Goal: Task Accomplishment & Management: Use online tool/utility

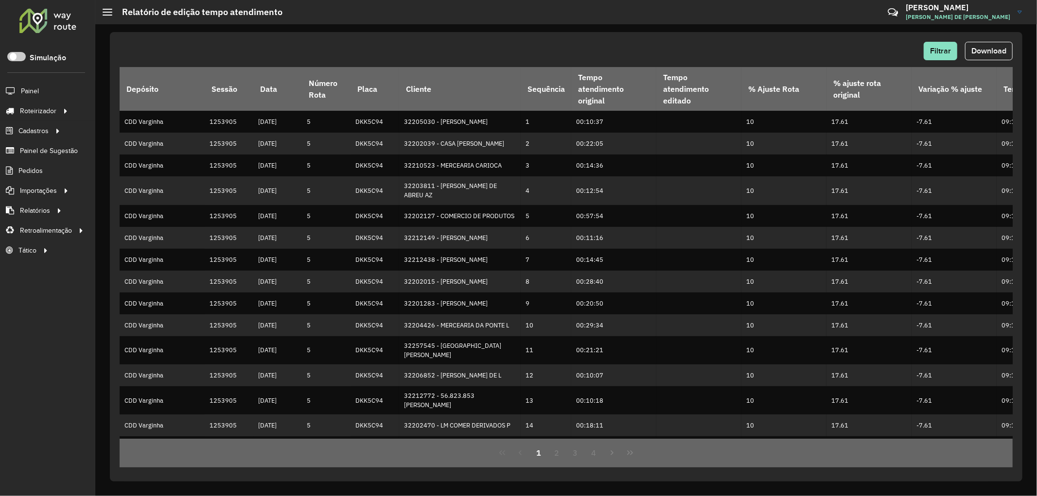
scroll to position [124, 0]
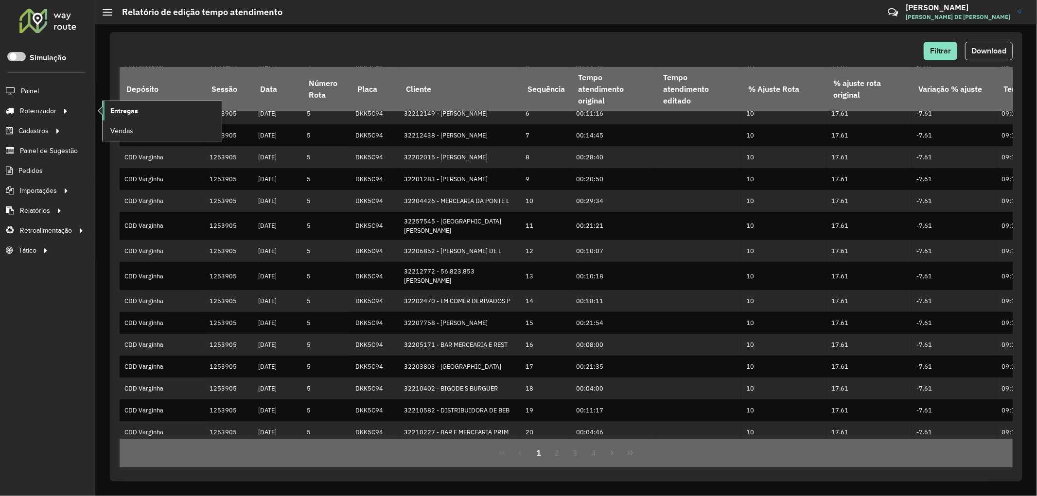
click at [122, 113] on span "Entregas" at bounding box center [124, 111] width 28 height 10
click at [112, 110] on span "Entregas" at bounding box center [124, 111] width 28 height 10
click at [114, 109] on span "Entregas" at bounding box center [124, 111] width 28 height 10
click at [39, 95] on span "Painel" at bounding box center [31, 91] width 20 height 10
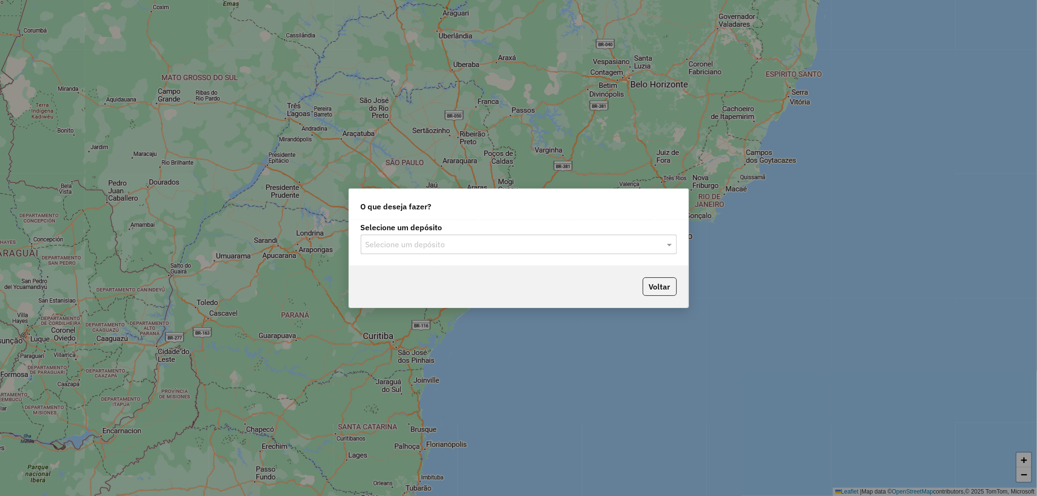
click at [455, 246] on input "text" at bounding box center [509, 245] width 287 height 12
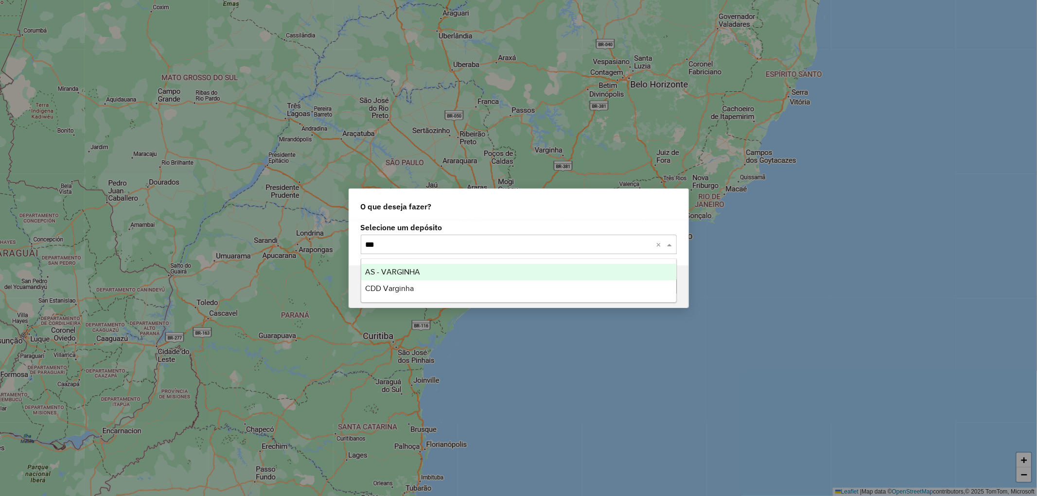
type input "****"
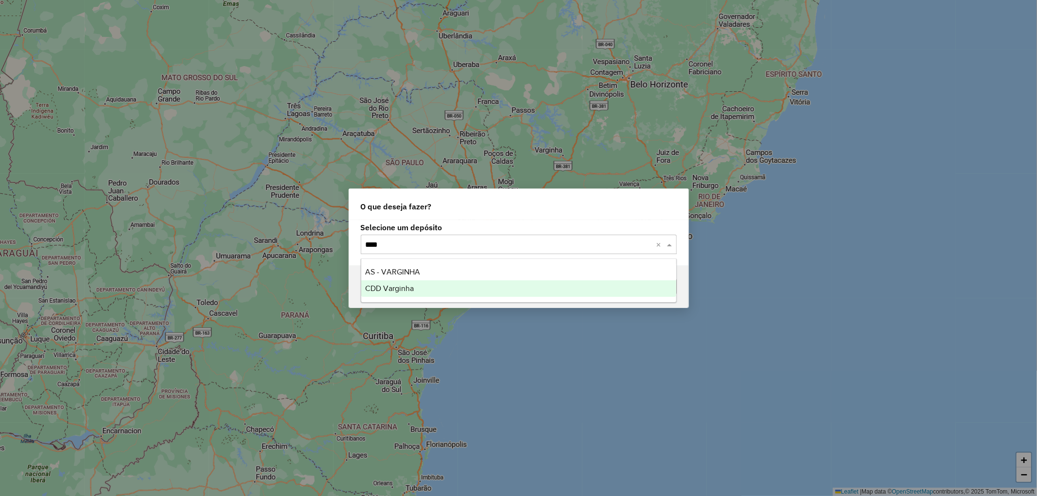
click at [400, 290] on span "CDD Varginha" at bounding box center [389, 288] width 49 height 8
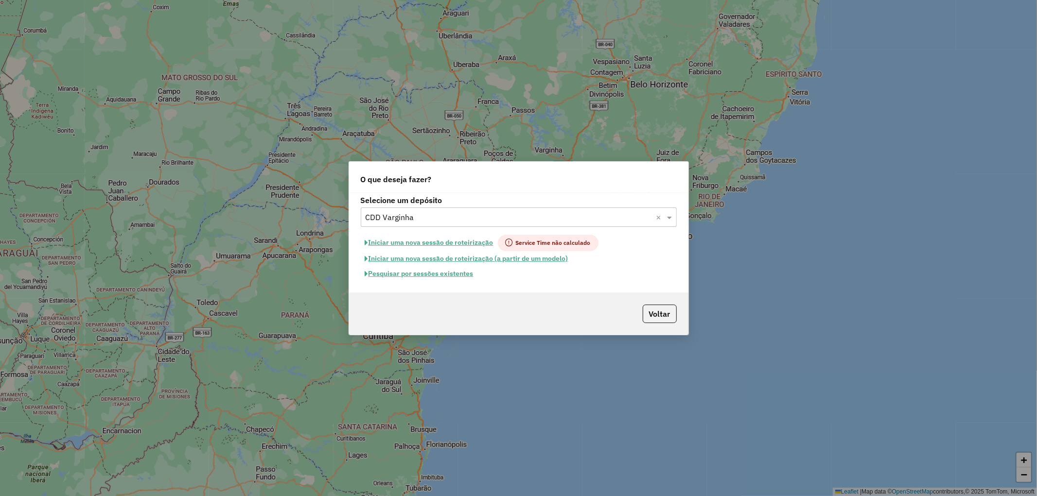
click at [449, 278] on button "Pesquisar por sessões existentes" at bounding box center [419, 273] width 117 height 15
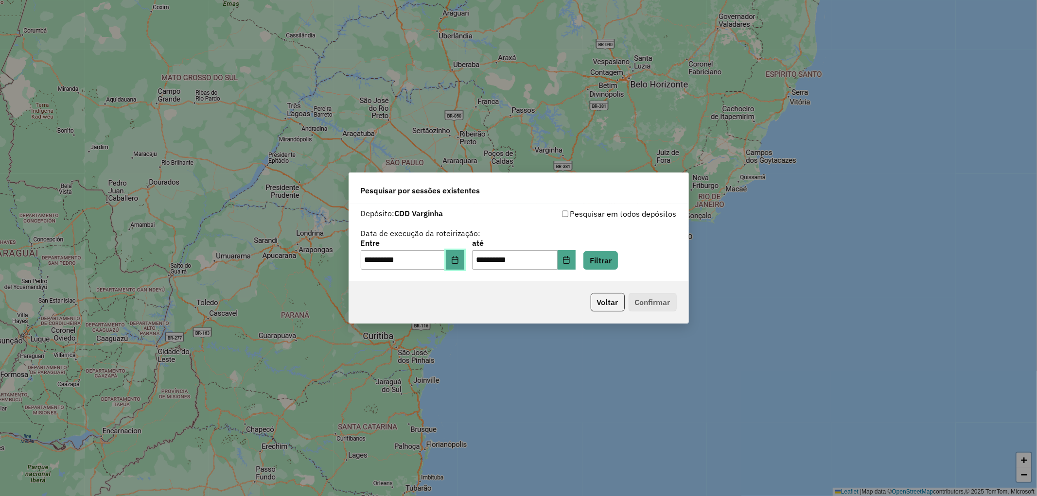
click at [464, 265] on button "Choose Date" at bounding box center [455, 259] width 18 height 19
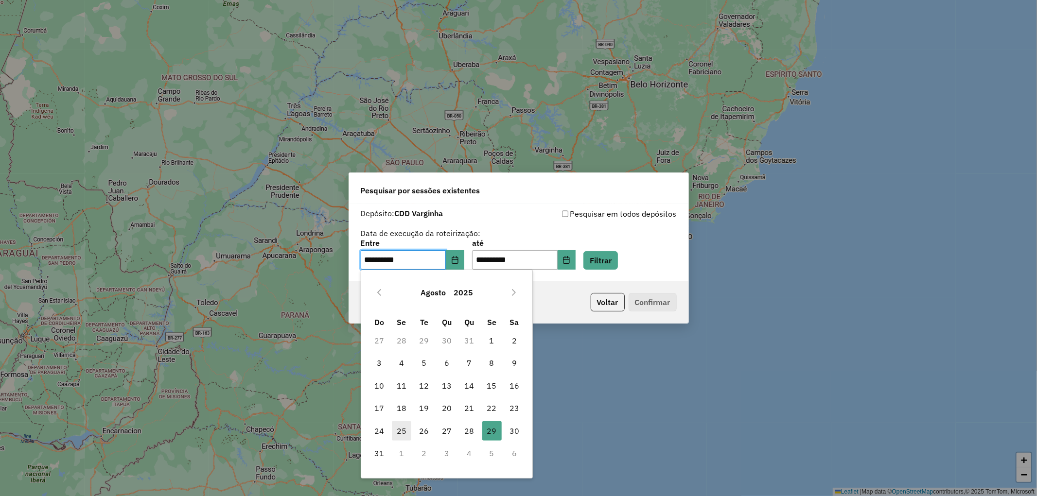
click at [408, 434] on span "25" at bounding box center [401, 431] width 19 height 19
type input "**********"
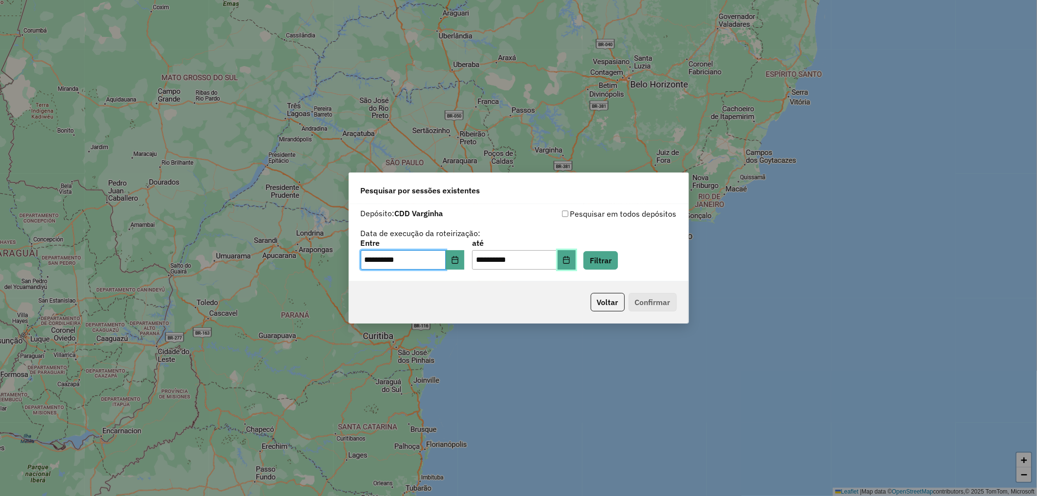
click at [570, 263] on icon "Choose Date" at bounding box center [567, 260] width 8 height 8
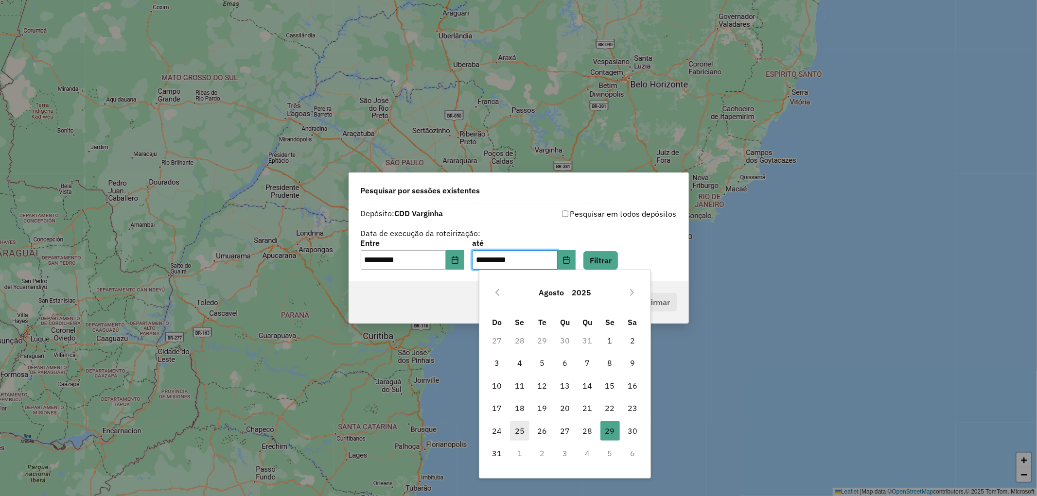
click at [522, 430] on span "25" at bounding box center [519, 431] width 19 height 19
type input "**********"
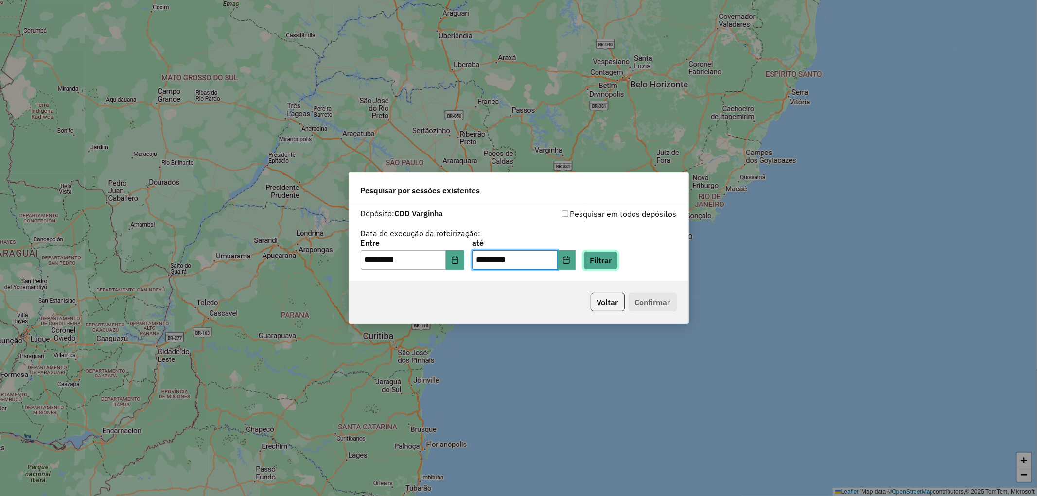
click at [618, 257] on button "Filtrar" at bounding box center [600, 260] width 35 height 18
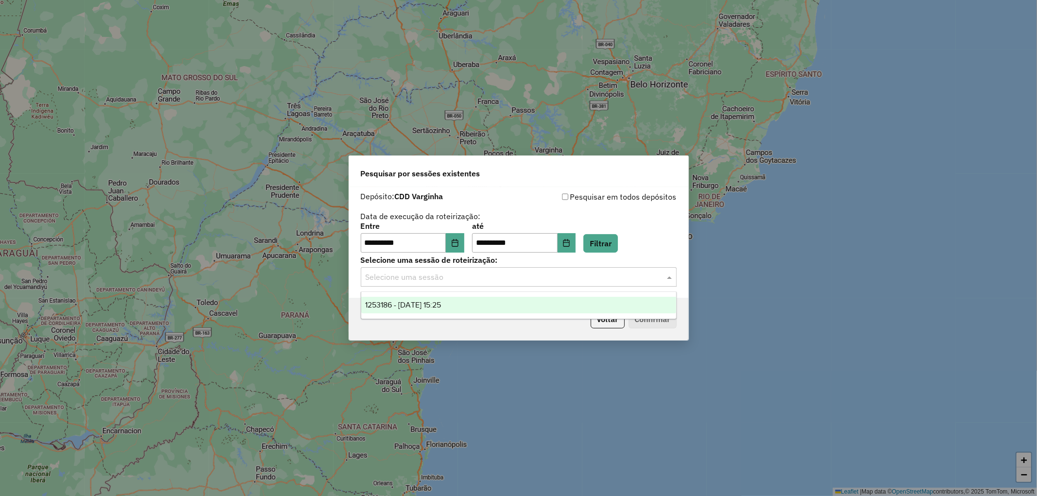
click at [415, 272] on input "text" at bounding box center [509, 278] width 287 height 12
click at [436, 313] on ng-dropdown-panel "1253186 - 25/08/2025 15:25" at bounding box center [519, 306] width 316 height 28
click at [475, 305] on div "1253186 - 25/08/2025 15:25" at bounding box center [518, 305] width 315 height 17
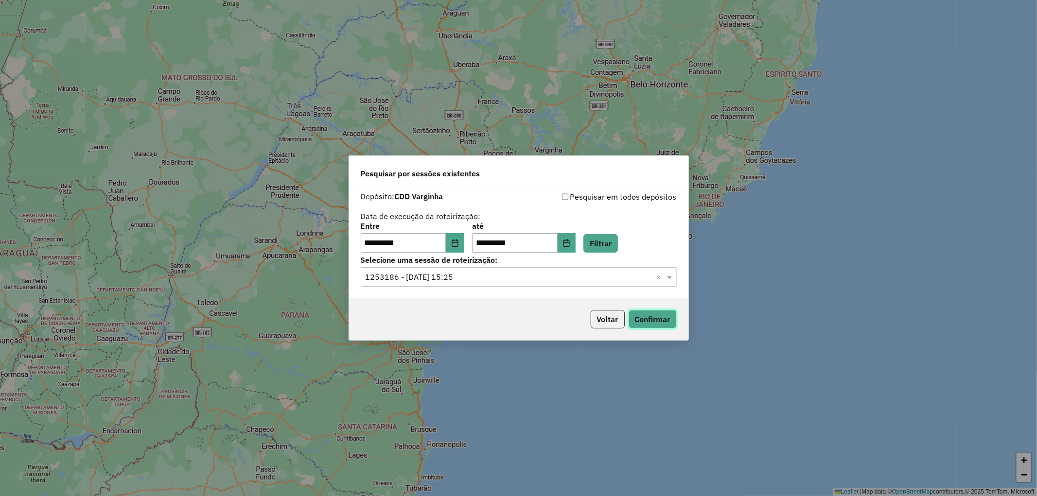
click at [652, 322] on button "Confirmar" at bounding box center [653, 319] width 48 height 18
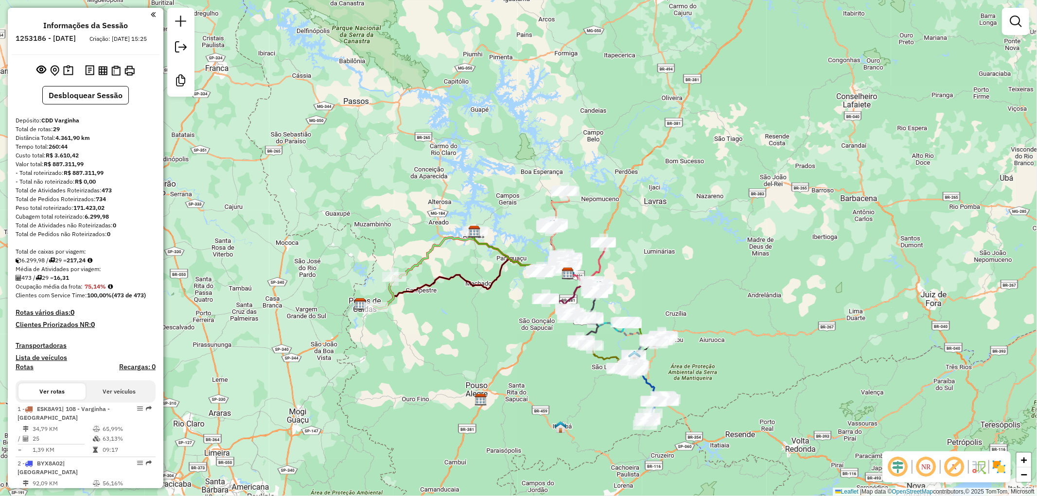
click at [416, 262] on icon at bounding box center [481, 258] width 175 height 40
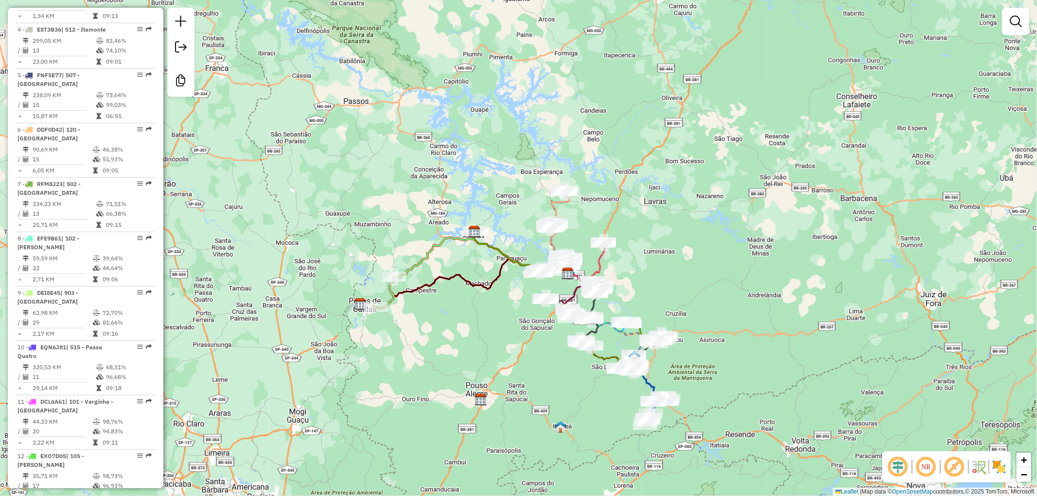
select select "**********"
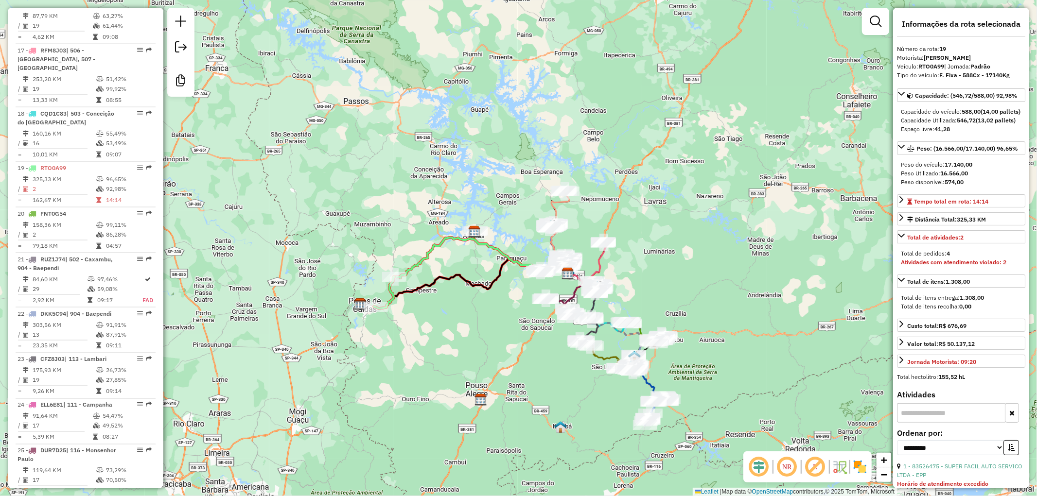
scroll to position [1357, 0]
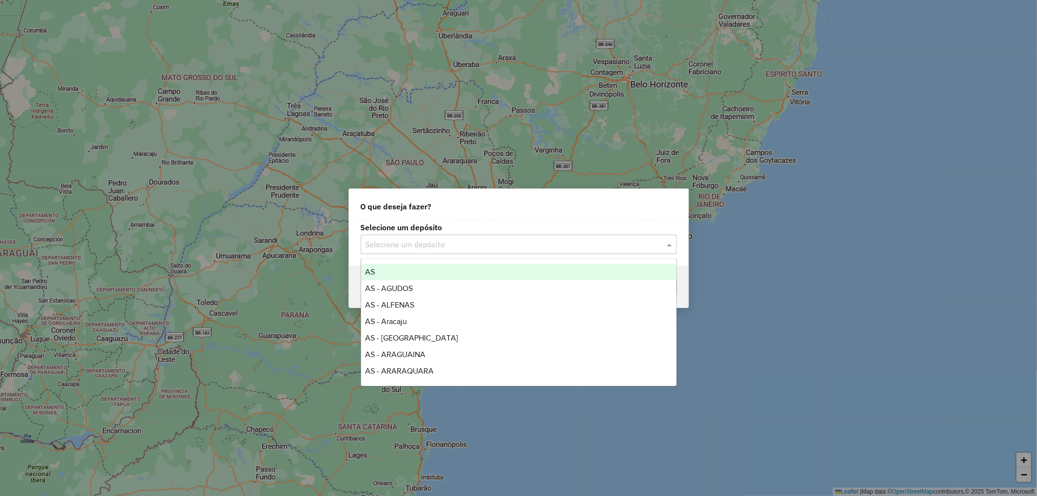
click at [397, 241] on input "text" at bounding box center [509, 245] width 287 height 12
type input "****"
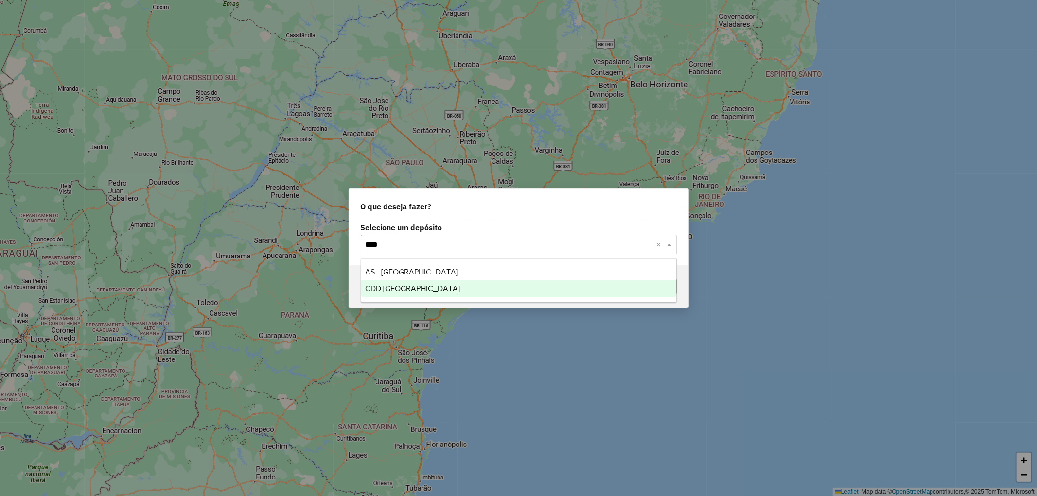
click at [386, 287] on span "CDD Petropolis" at bounding box center [412, 288] width 95 height 8
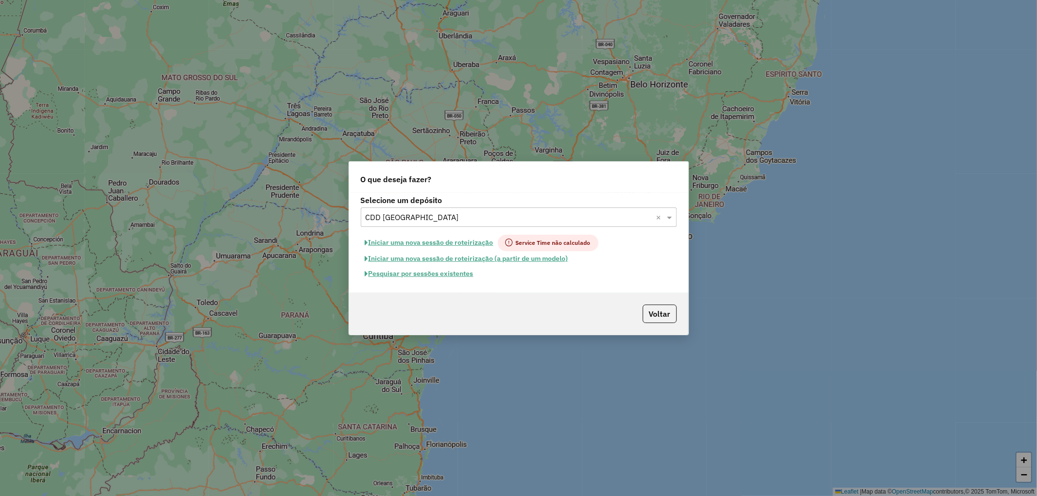
click at [406, 276] on button "Pesquisar por sessões existentes" at bounding box center [419, 273] width 117 height 15
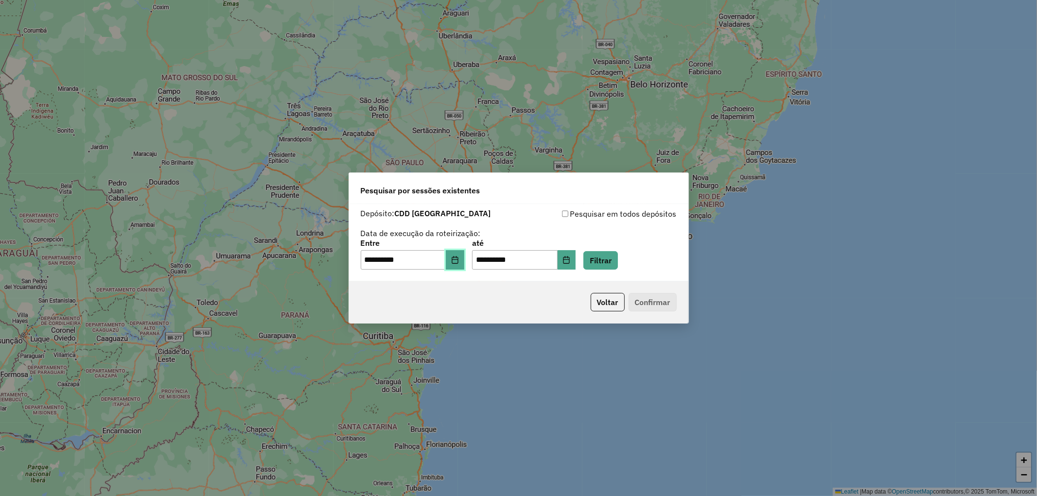
click at [464, 258] on button "Choose Date" at bounding box center [455, 259] width 18 height 19
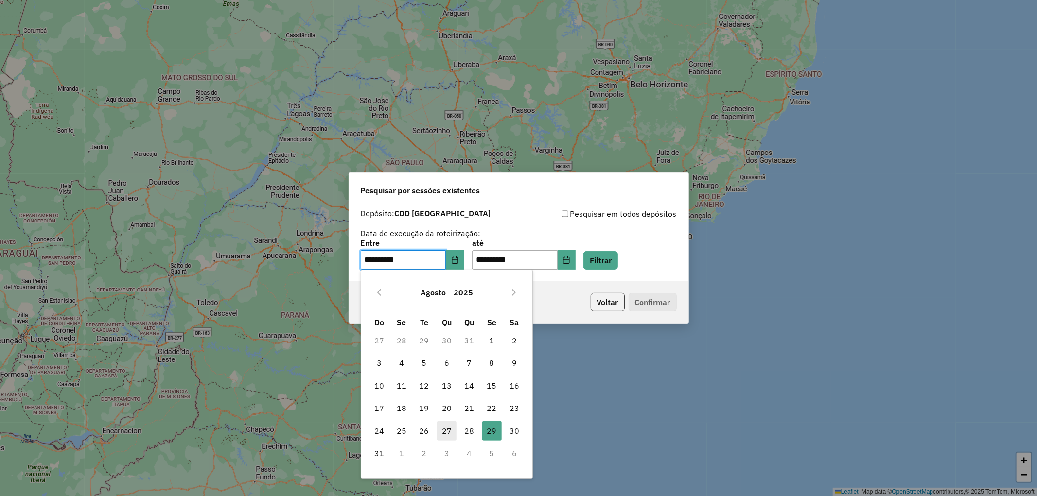
click at [446, 429] on span "27" at bounding box center [446, 431] width 19 height 19
type input "**********"
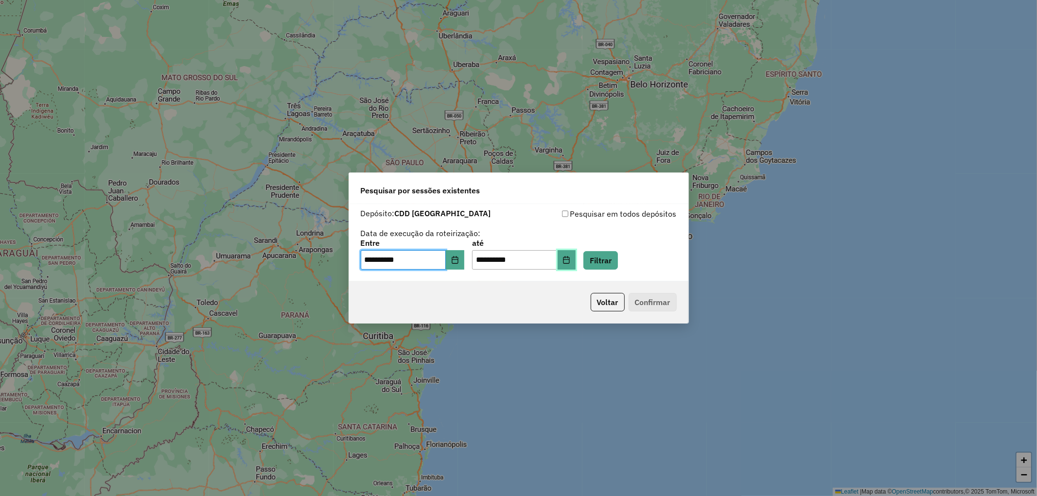
click at [570, 261] on icon "Choose Date" at bounding box center [567, 260] width 8 height 8
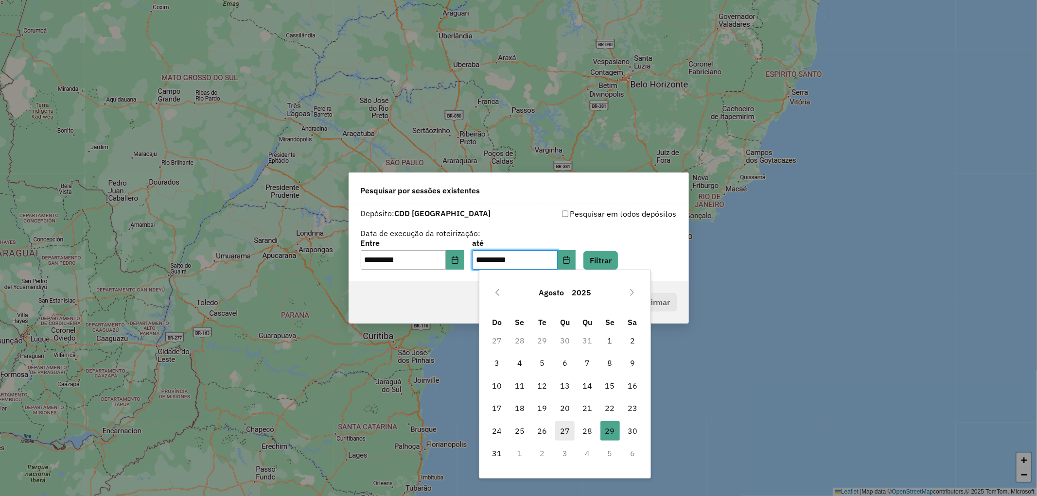
click at [558, 425] on span "27" at bounding box center [564, 431] width 19 height 19
type input "**********"
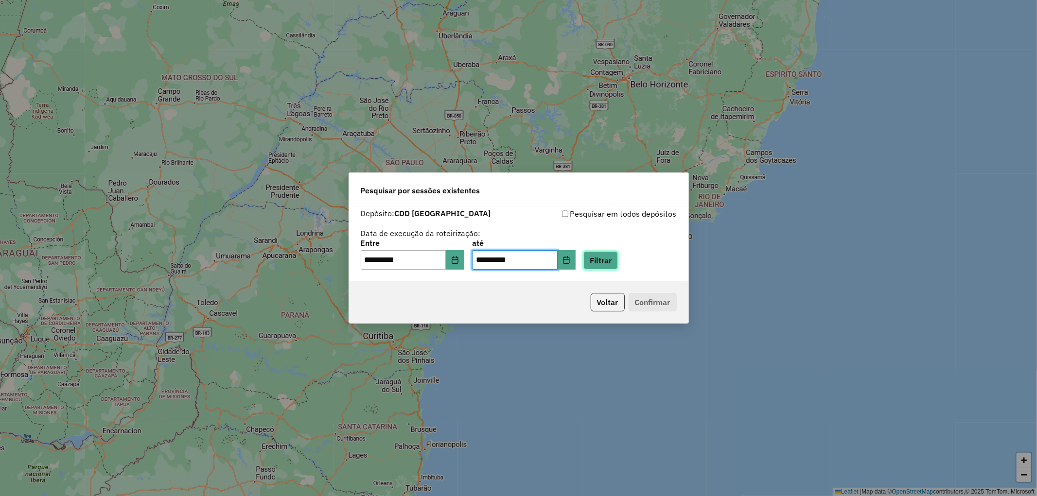
click at [616, 258] on button "Filtrar" at bounding box center [600, 260] width 35 height 18
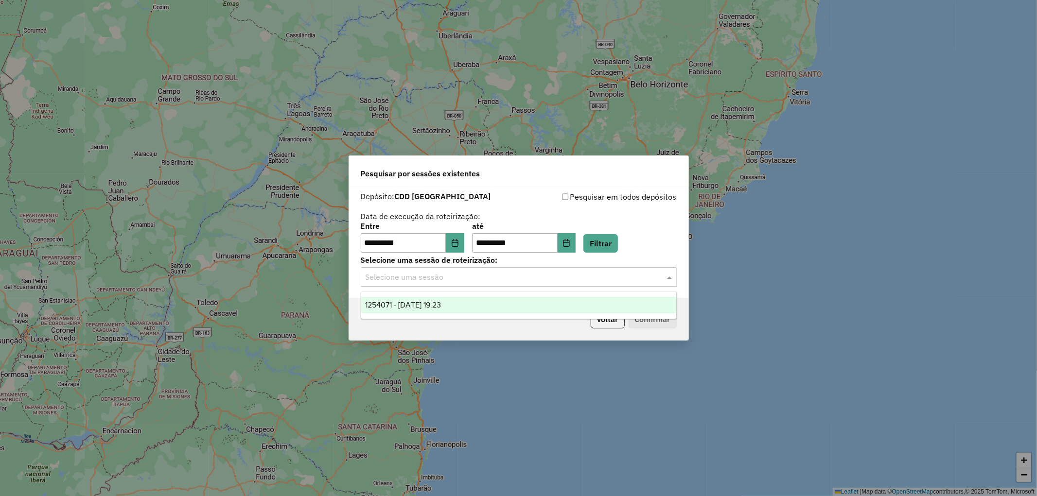
click at [472, 274] on input "text" at bounding box center [509, 278] width 287 height 12
click at [474, 312] on div "1254071 - 27/08/2025 19:23" at bounding box center [518, 305] width 315 height 17
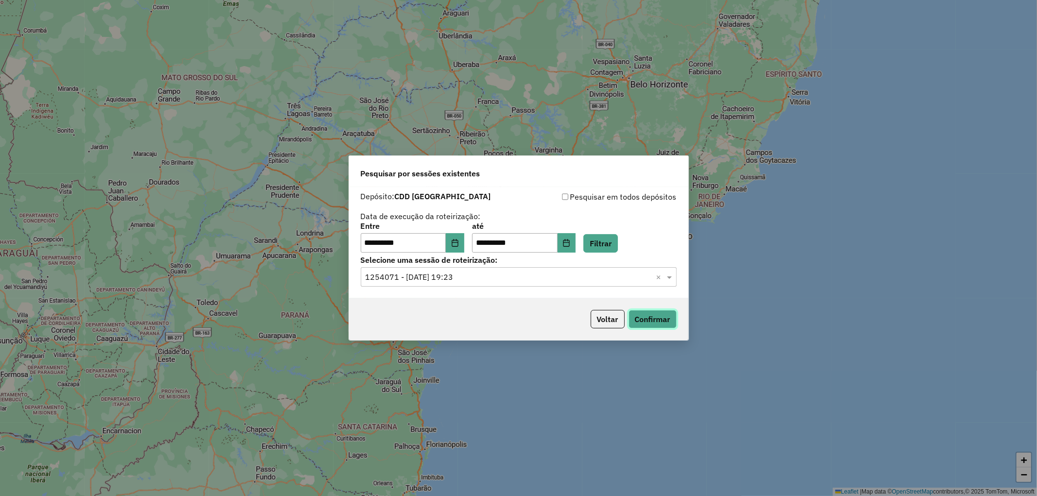
click at [635, 318] on button "Confirmar" at bounding box center [653, 319] width 48 height 18
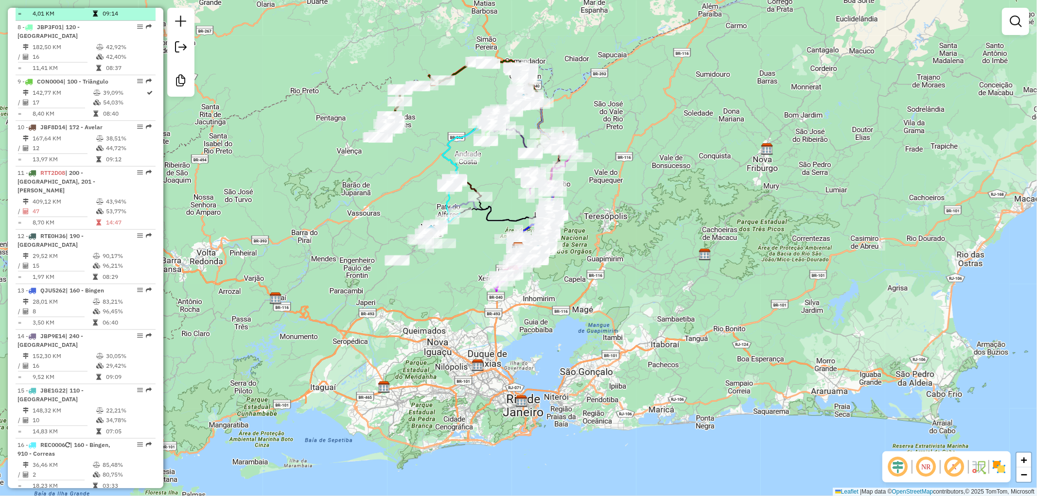
scroll to position [810, 0]
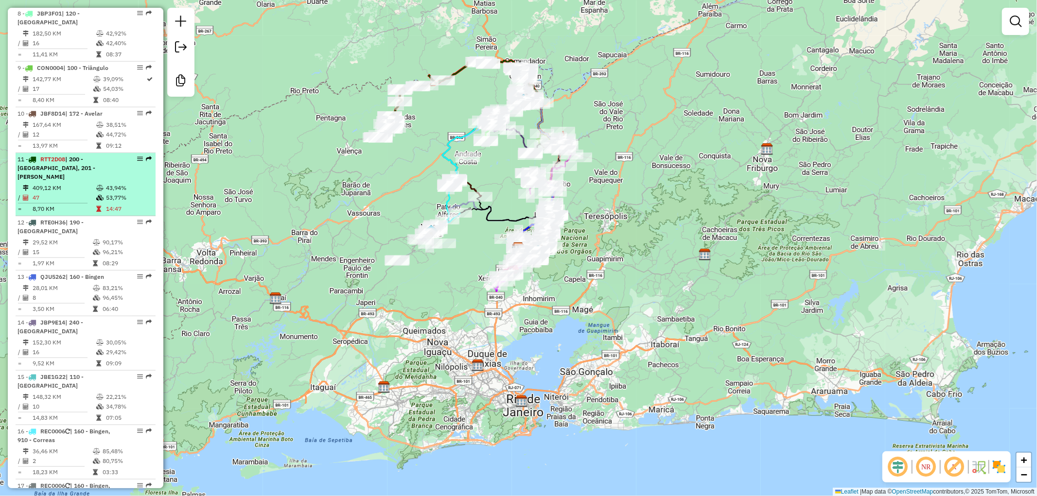
click at [106, 193] on td "53,77%" at bounding box center [129, 198] width 46 height 10
select select "**********"
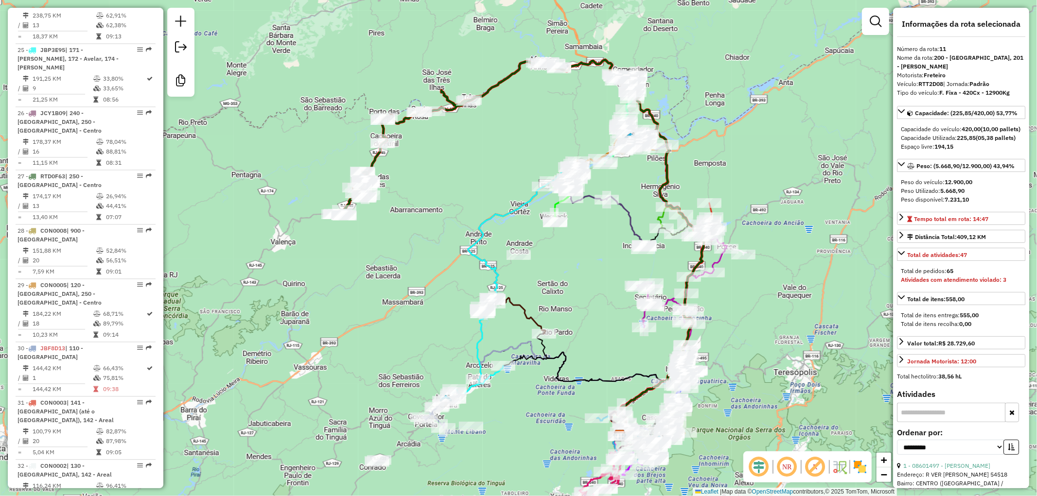
scroll to position [1675, 0]
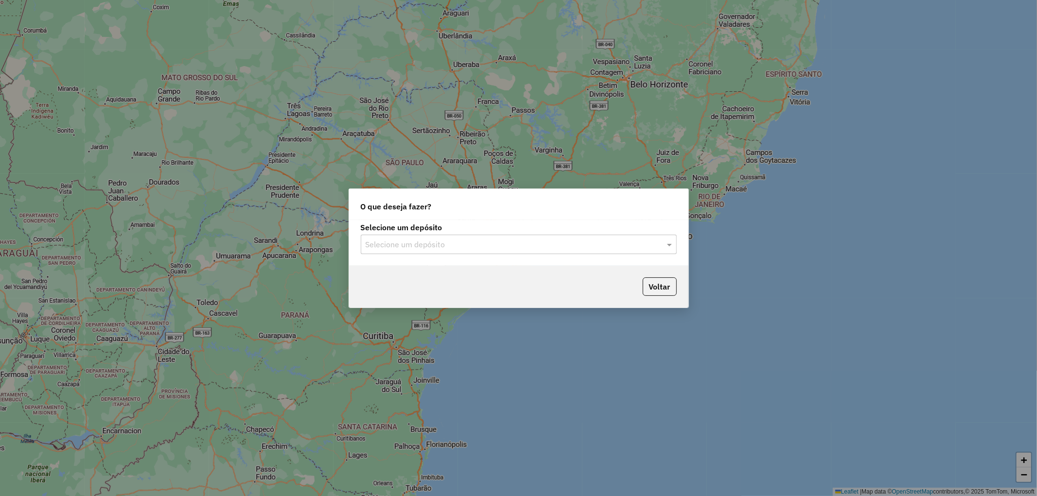
click at [418, 244] on input "text" at bounding box center [509, 245] width 287 height 12
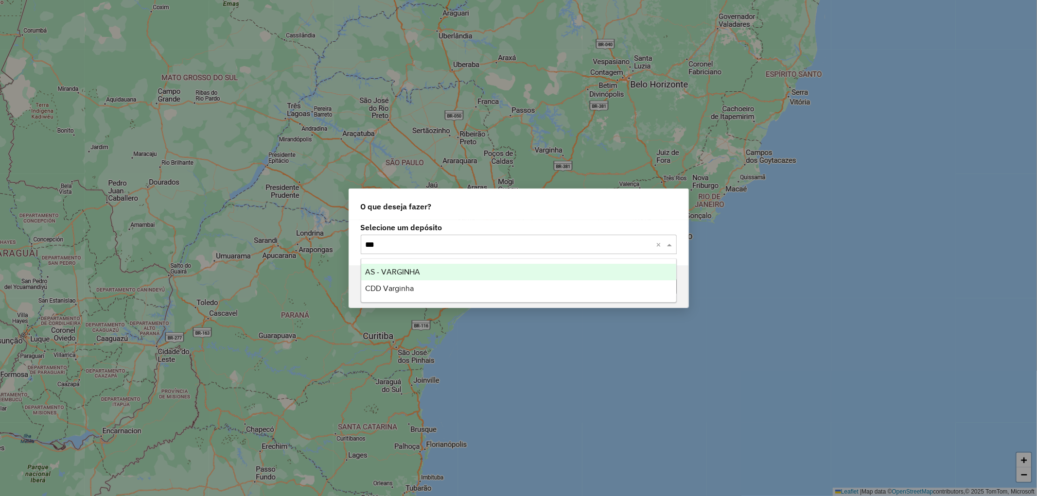
type input "****"
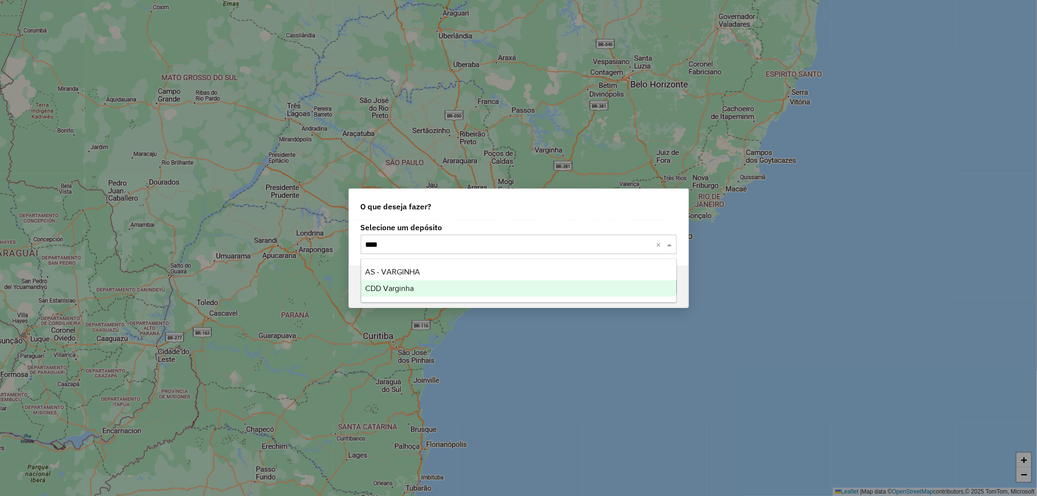
click at [395, 286] on span "CDD Varginha" at bounding box center [389, 288] width 49 height 8
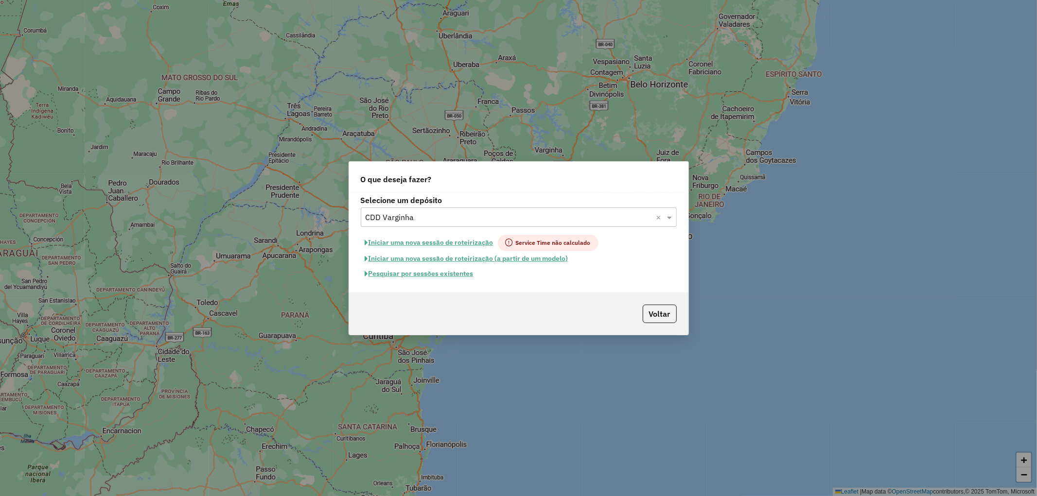
click at [424, 273] on button "Pesquisar por sessões existentes" at bounding box center [419, 273] width 117 height 15
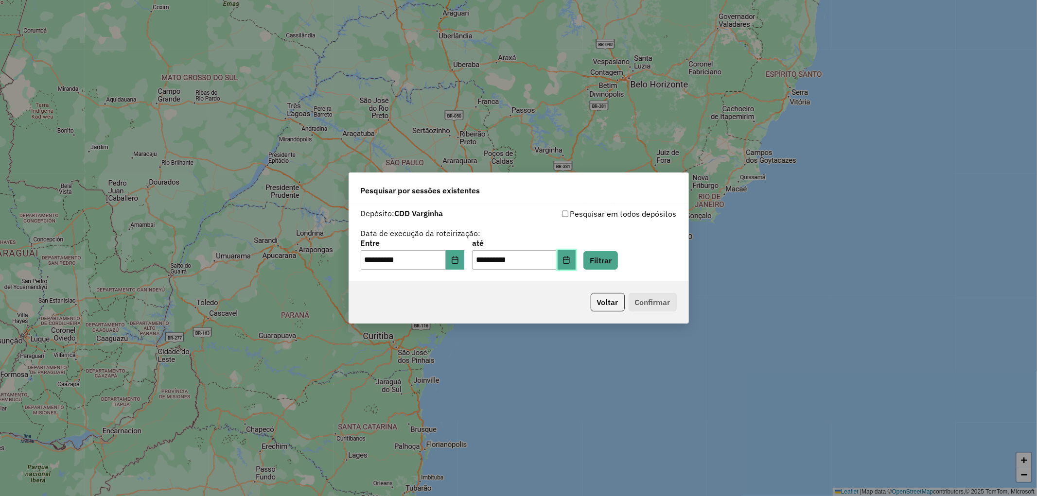
click at [575, 266] on button "Choose Date" at bounding box center [567, 259] width 18 height 19
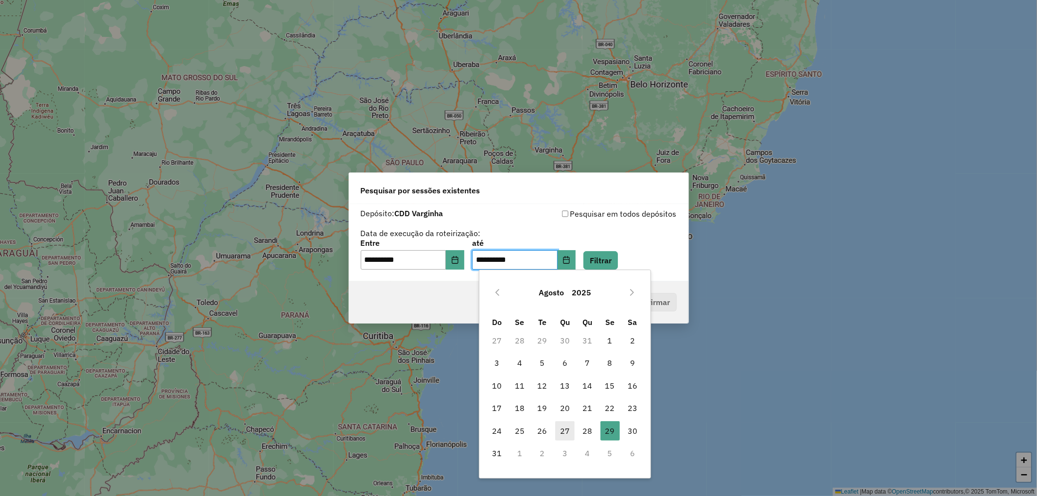
click at [570, 424] on span "27" at bounding box center [564, 431] width 19 height 19
type input "**********"
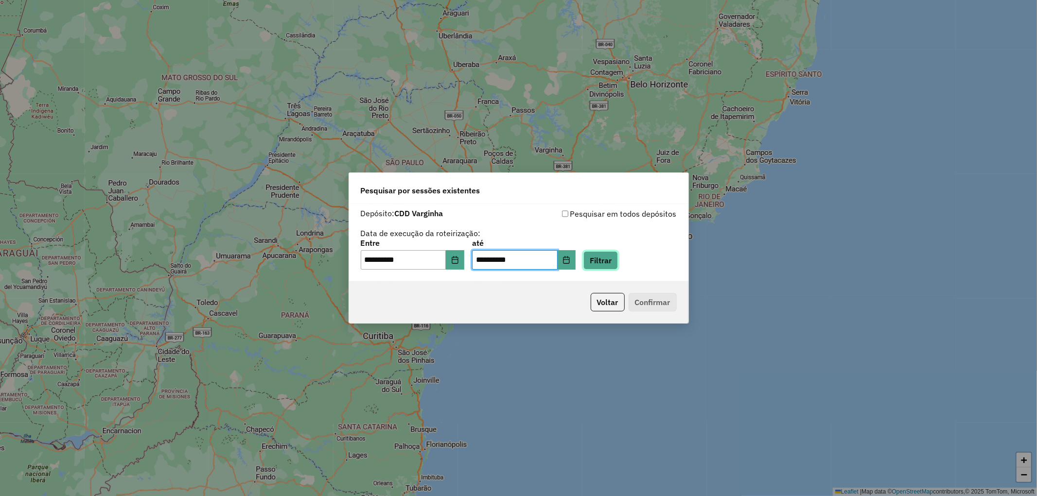
click at [611, 255] on button "Filtrar" at bounding box center [600, 260] width 35 height 18
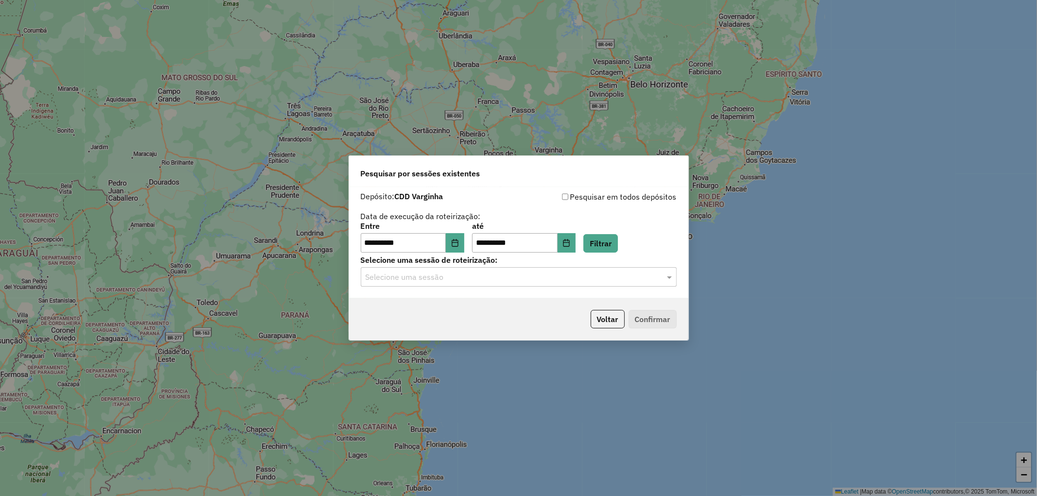
click at [434, 274] on input "text" at bounding box center [509, 278] width 287 height 12
click at [439, 304] on span "1253905 - [DATE] 17:54" at bounding box center [404, 305] width 78 height 8
click at [654, 321] on button "Confirmar" at bounding box center [653, 319] width 48 height 18
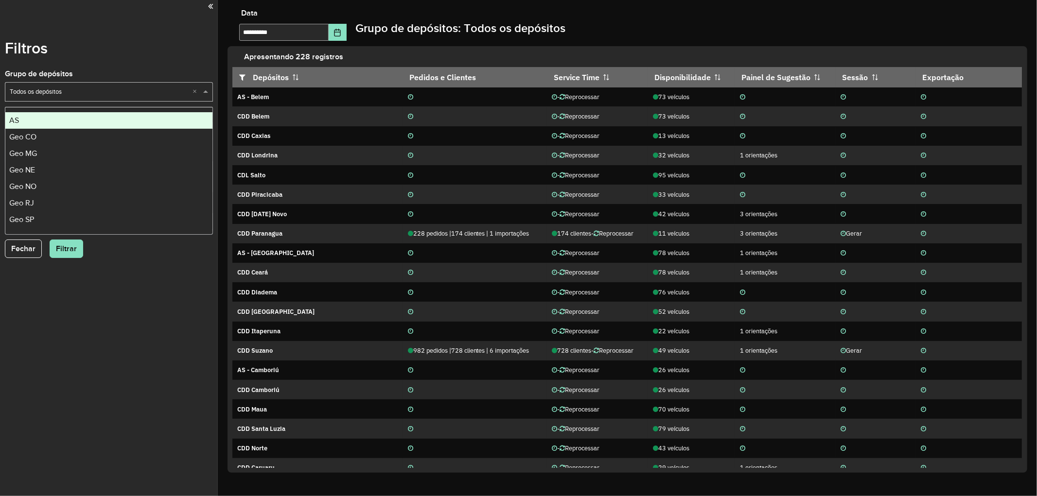
click at [135, 86] on div "Selecione um grupo × Todos os depósitos ×" at bounding box center [109, 91] width 208 height 19
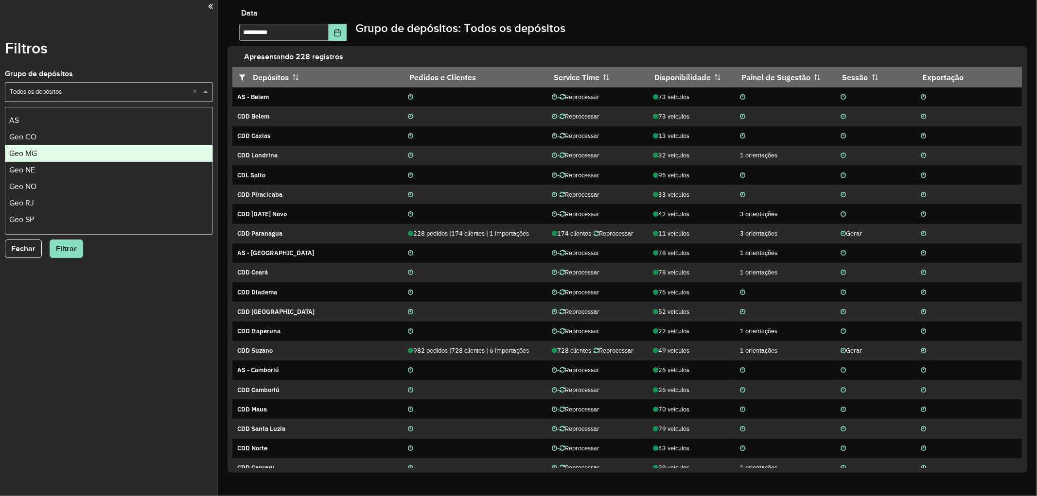
click at [33, 161] on div "Geo MG" at bounding box center [108, 153] width 207 height 17
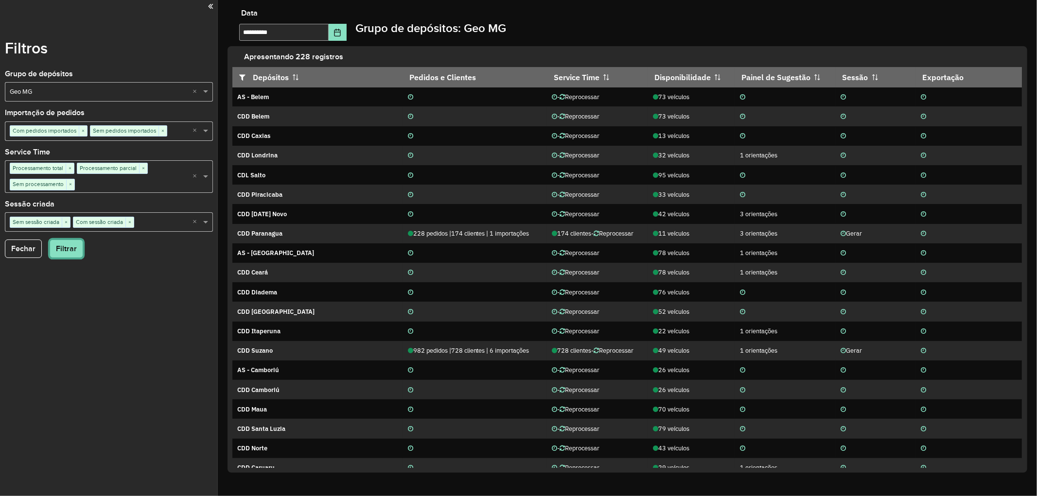
click at [67, 248] on button "Filtrar" at bounding box center [67, 249] width 34 height 18
